Goal: Transaction & Acquisition: Purchase product/service

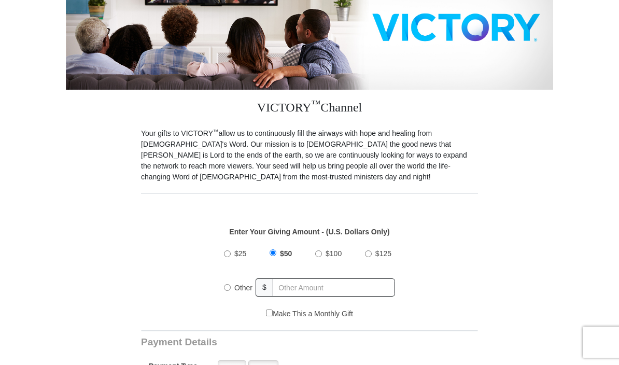
scroll to position [177, 0]
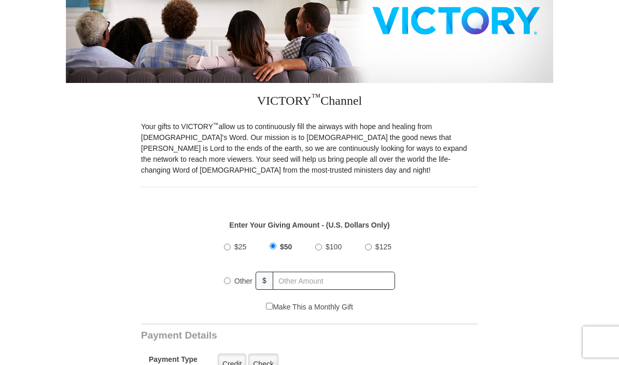
click at [230, 276] on div "Other" at bounding box center [240, 281] width 32 height 23
click at [225, 283] on input "Other" at bounding box center [227, 281] width 7 height 7
radio input "true"
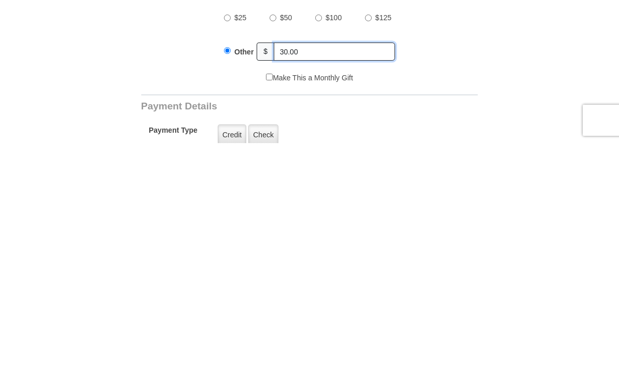
scroll to position [189, 0]
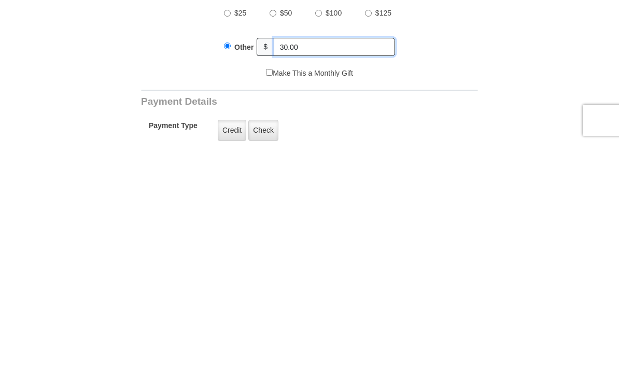
type input "30.00"
click at [225, 342] on label "Credit" at bounding box center [232, 352] width 29 height 21
click at [0, 0] on input "Credit" at bounding box center [0, 0] width 0 height 0
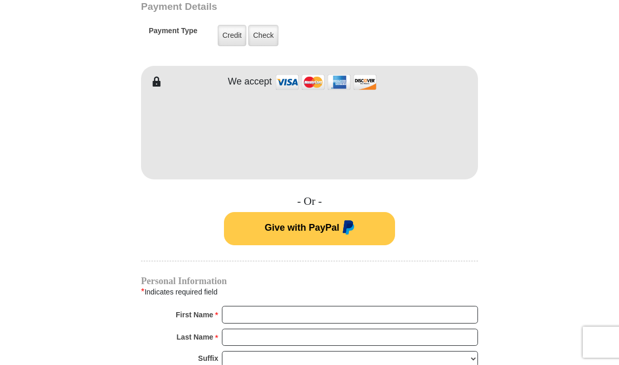
scroll to position [506, 0]
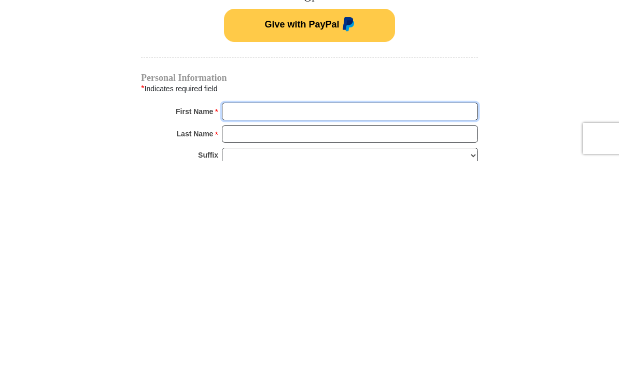
click at [413, 306] on input "First Name *" at bounding box center [350, 315] width 256 height 18
type input "[PERSON_NAME]"
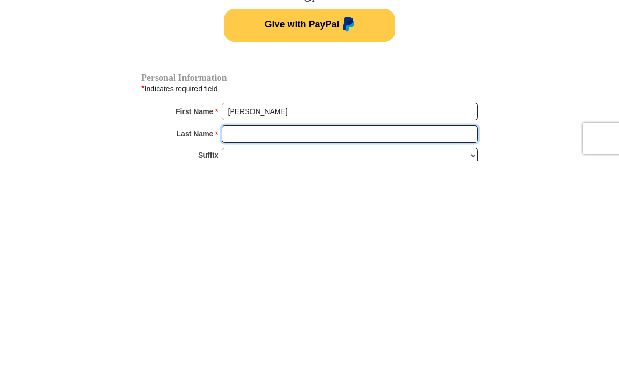
type input "Barrio"
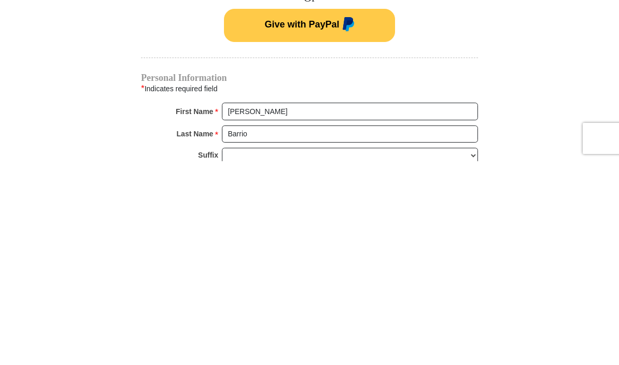
scroll to position [710, 0]
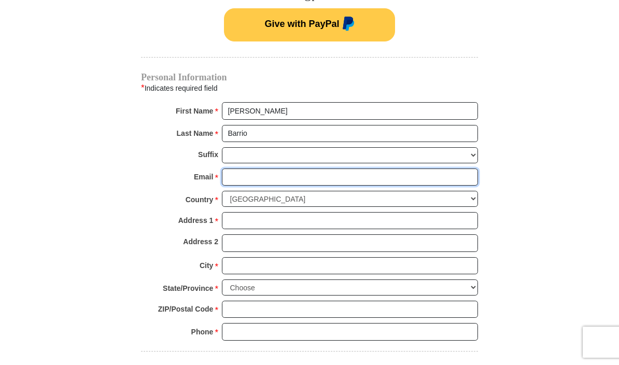
click at [312, 175] on input "Email *" at bounding box center [350, 178] width 256 height 18
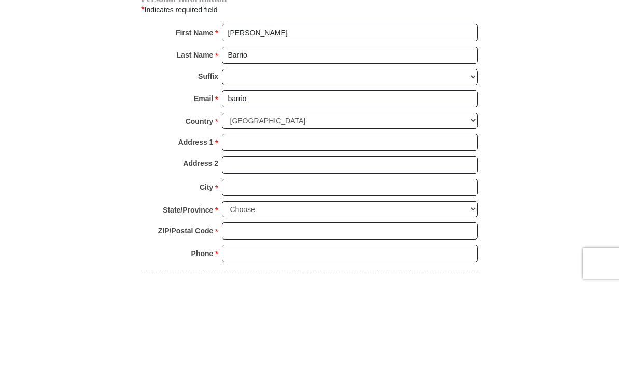
scroll to position [789, 0]
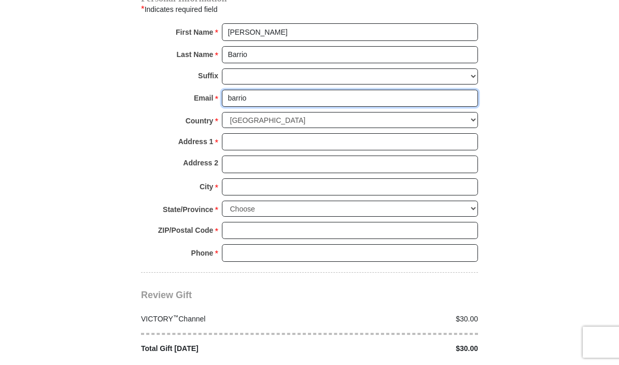
click at [273, 94] on input "barrio" at bounding box center [350, 99] width 256 height 18
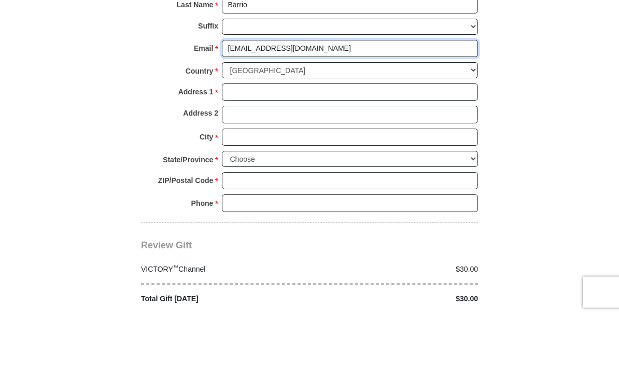
type input "[EMAIL_ADDRESS][DOMAIN_NAME]"
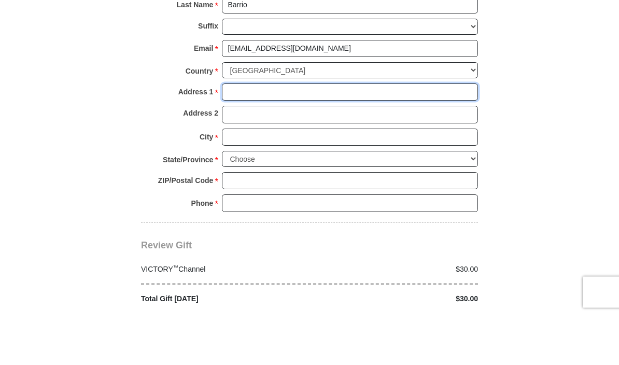
click at [347, 134] on input "Address 1 *" at bounding box center [350, 143] width 256 height 18
type input "601 Avalon Dr"
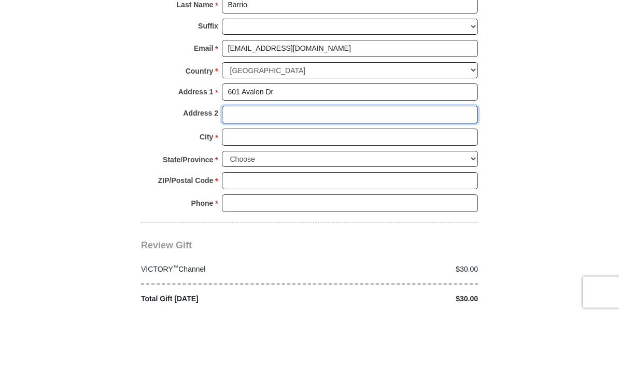
type input "Unit 6416"
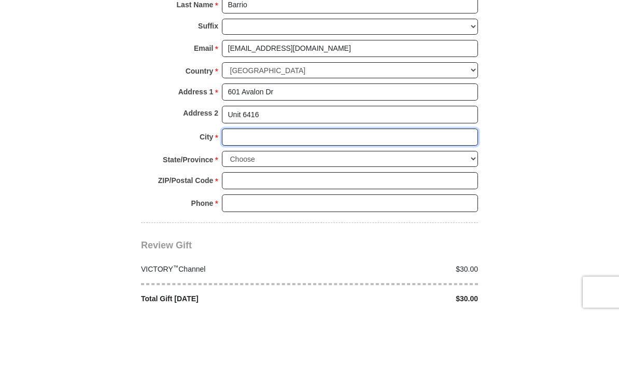
type input "[GEOGRAPHIC_DATA]"
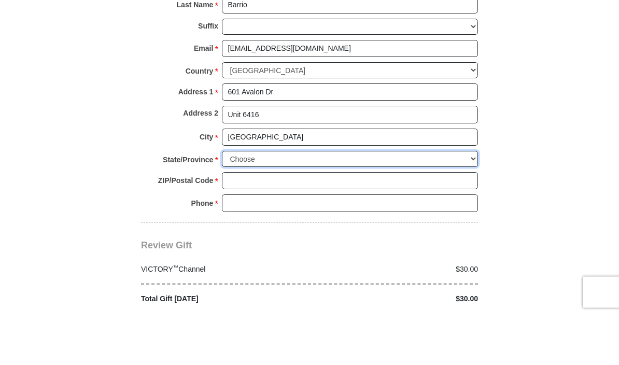
select select "NJ"
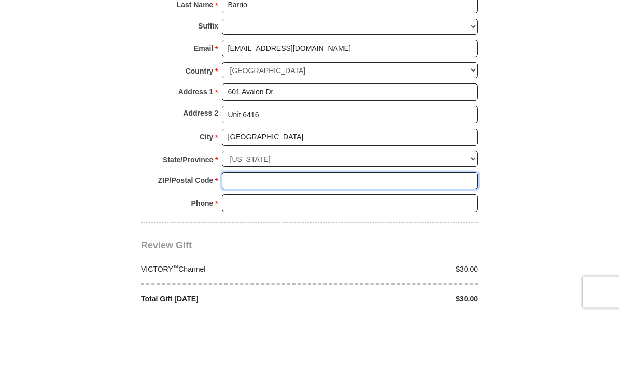
type input "07075"
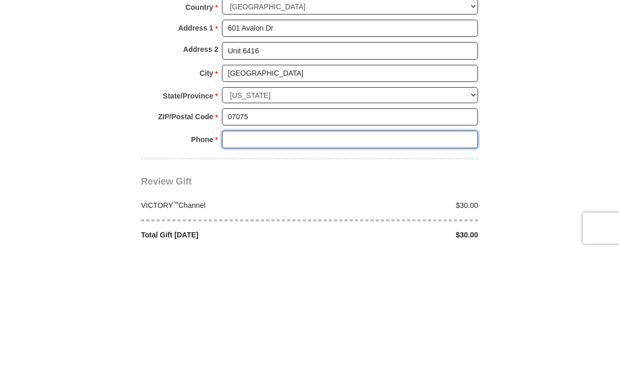
click at [392, 245] on input "Phone * *" at bounding box center [350, 254] width 256 height 18
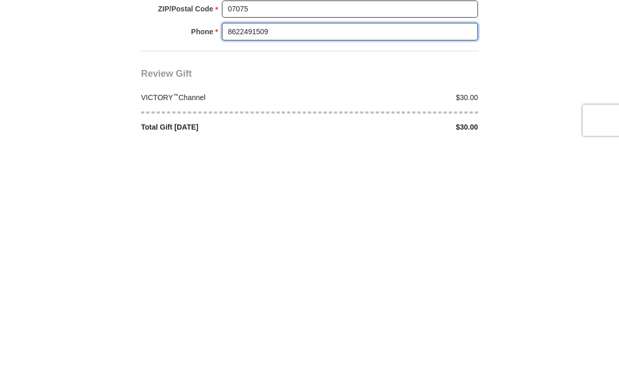
scroll to position [789, 0]
type input "8622491509"
